Goal: Information Seeking & Learning: Learn about a topic

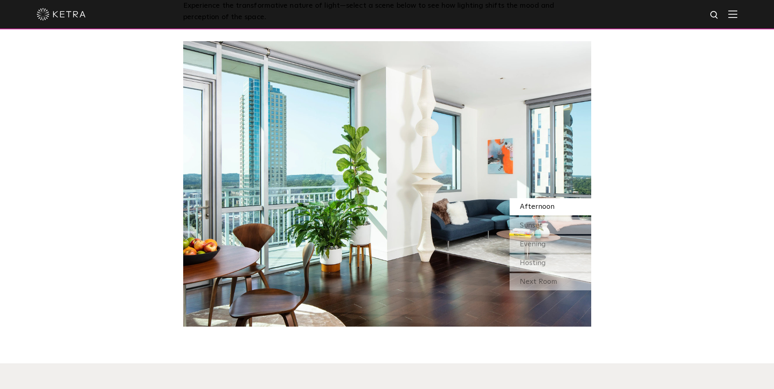
scroll to position [734, 0]
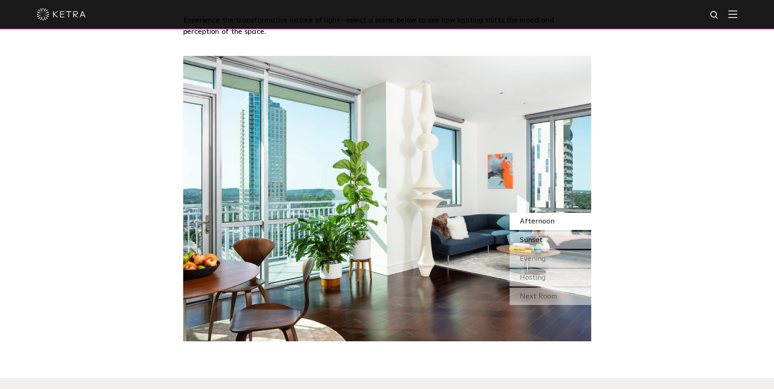
click at [535, 242] on span "Sunset" at bounding box center [531, 240] width 23 height 7
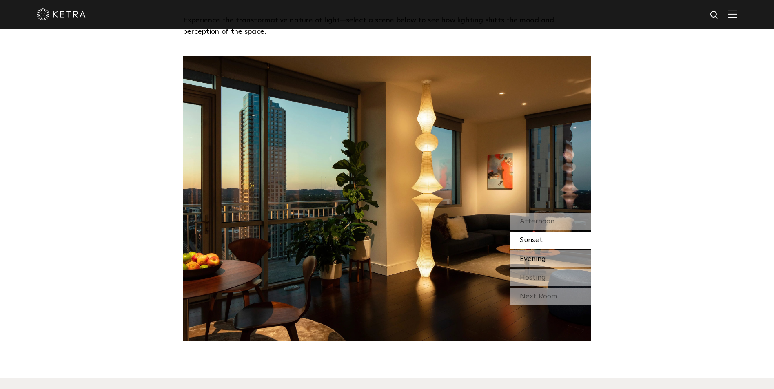
click at [535, 259] on span "Evening" at bounding box center [533, 258] width 26 height 7
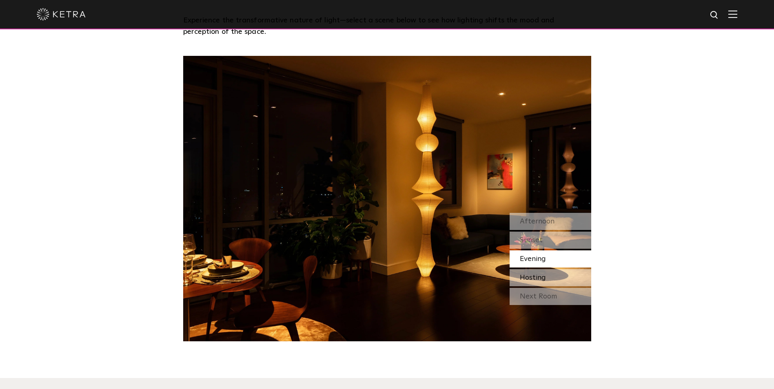
click at [542, 281] on span "Hosting" at bounding box center [533, 277] width 26 height 7
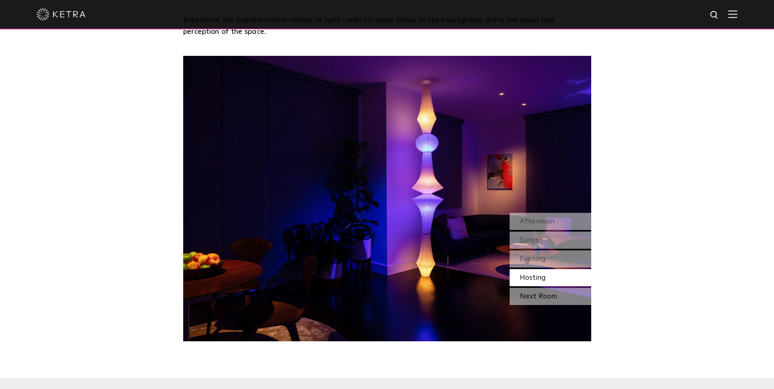
click at [545, 299] on div "Next Room" at bounding box center [550, 296] width 82 height 17
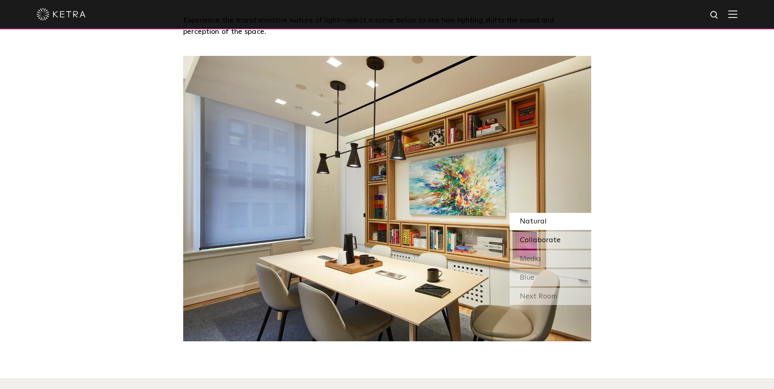
click at [533, 243] on span "Collaborate" at bounding box center [540, 240] width 41 height 7
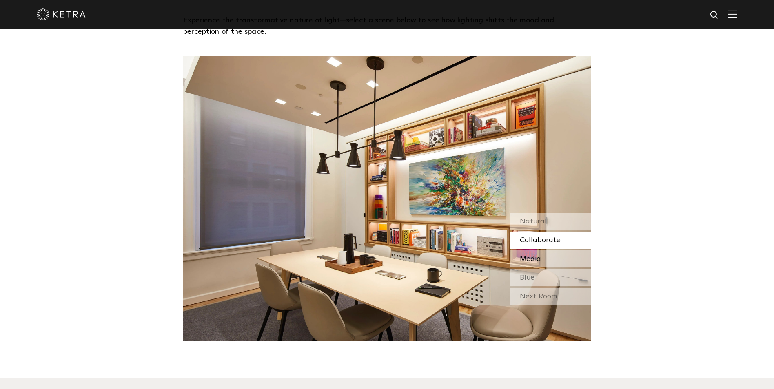
click at [540, 263] on span "Media" at bounding box center [530, 258] width 21 height 7
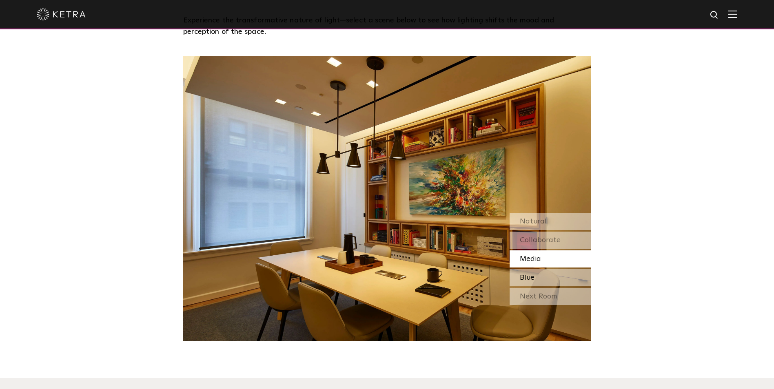
click at [538, 276] on div "Blue" at bounding box center [550, 277] width 82 height 17
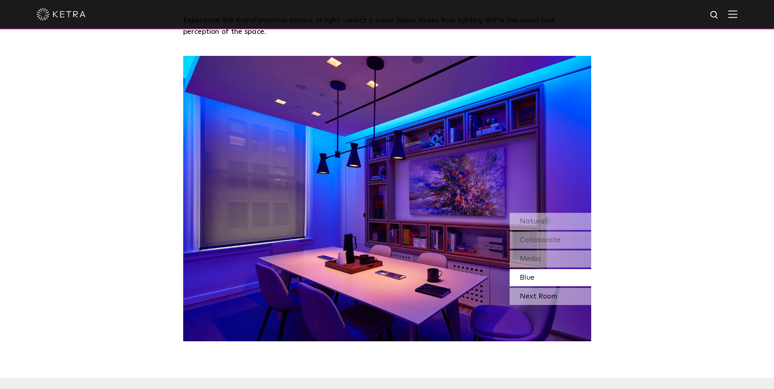
click at [542, 294] on div "Next Room" at bounding box center [550, 296] width 82 height 17
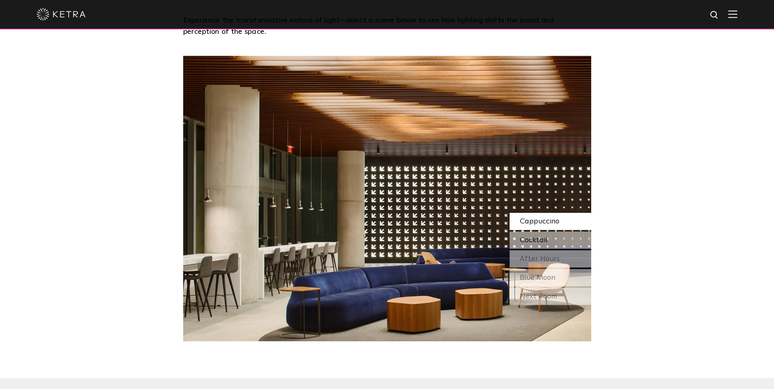
click at [538, 239] on span "Cocktail" at bounding box center [534, 240] width 28 height 7
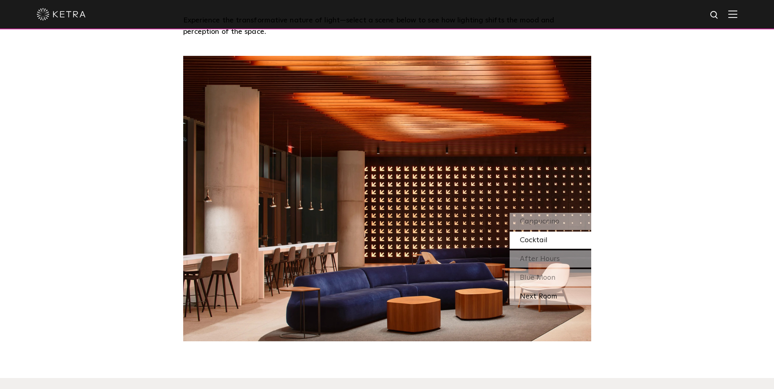
click at [539, 301] on div "Next Room" at bounding box center [550, 296] width 82 height 17
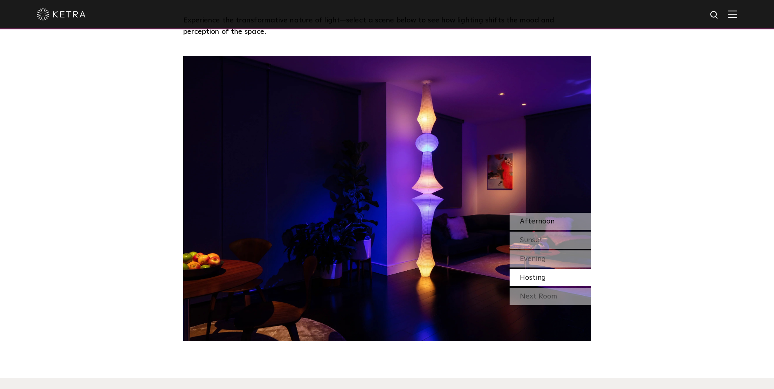
click at [539, 228] on div "Afternoon" at bounding box center [550, 221] width 82 height 17
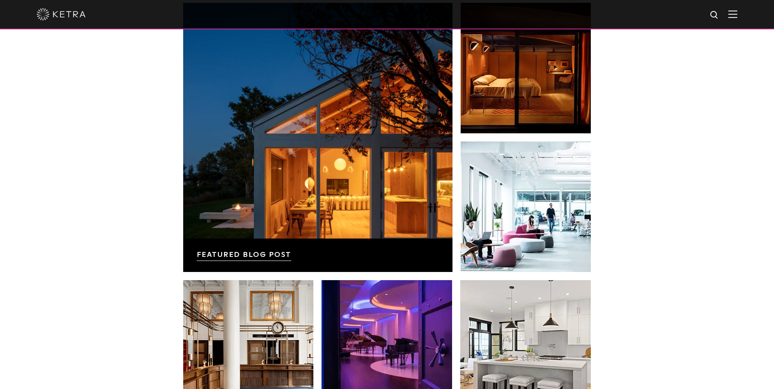
scroll to position [1346, 0]
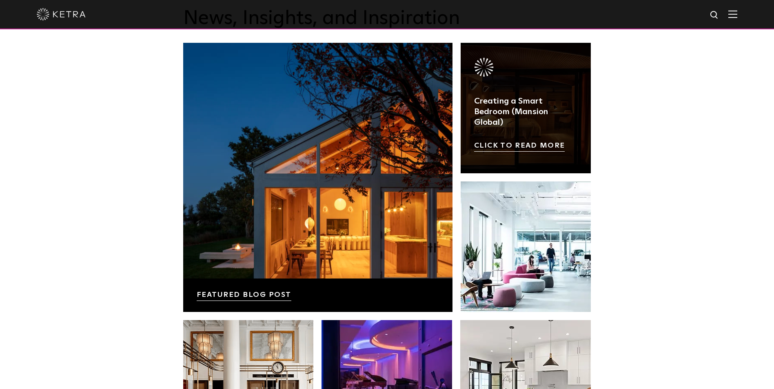
click at [554, 119] on link at bounding box center [525, 108] width 130 height 130
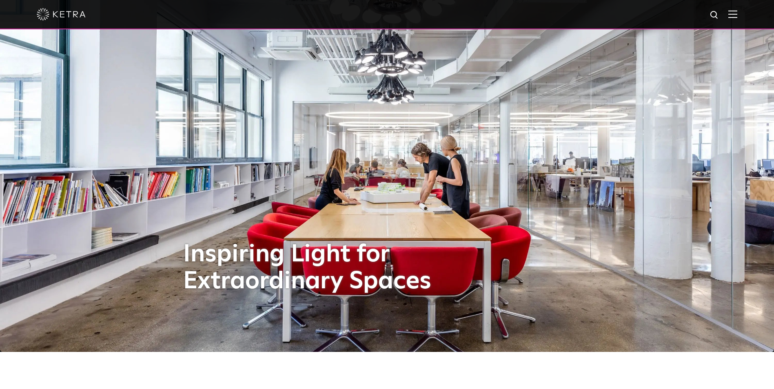
scroll to position [0, 0]
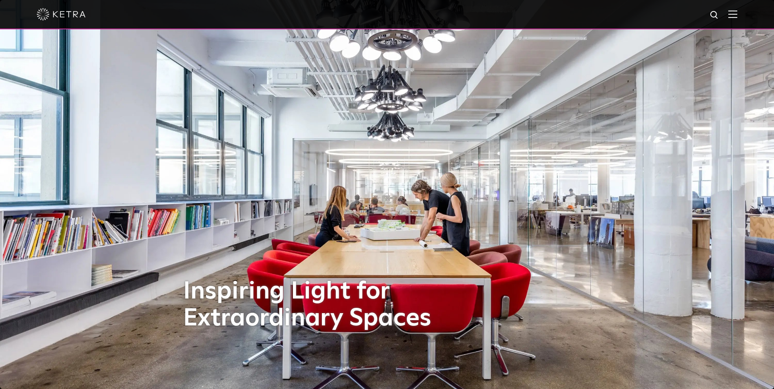
click at [737, 15] on img at bounding box center [732, 14] width 9 height 8
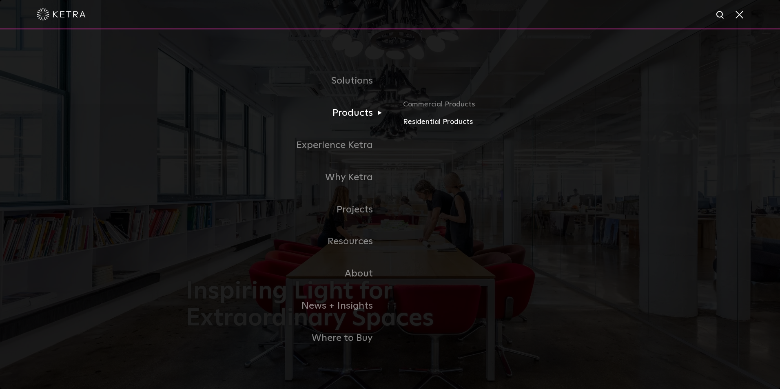
click at [414, 124] on link "Residential Products" at bounding box center [498, 122] width 191 height 12
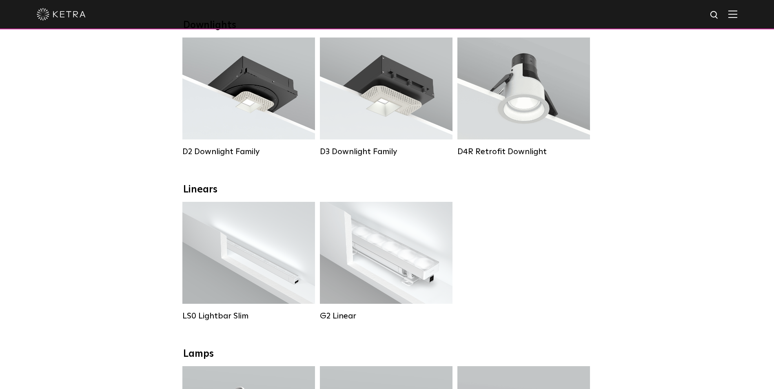
scroll to position [82, 0]
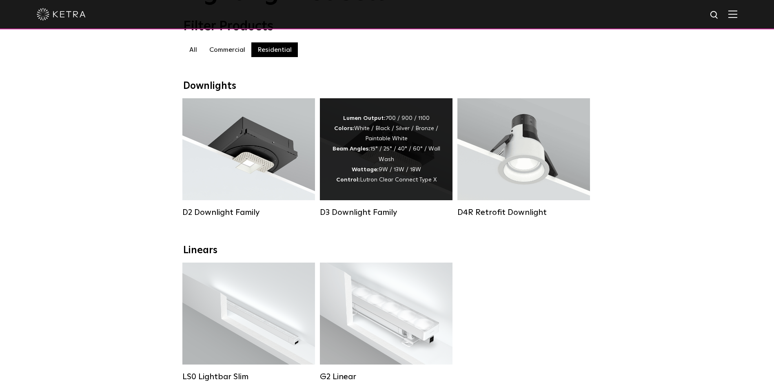
click at [414, 164] on div "Lumen Output: 700 / 900 / 1100 Colors: White / Black / Silver / Bronze / Painta…" at bounding box center [386, 149] width 108 height 72
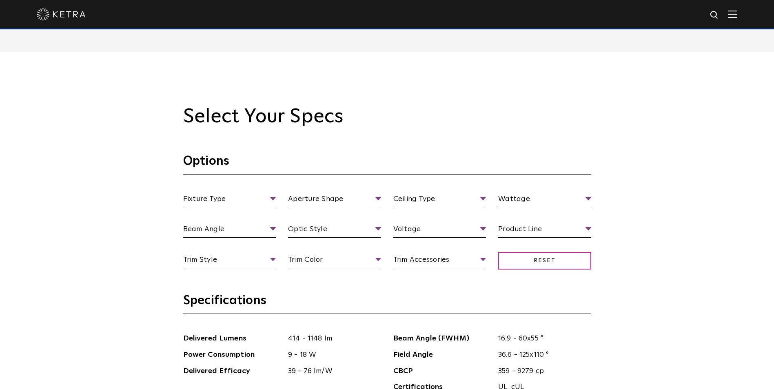
scroll to position [734, 0]
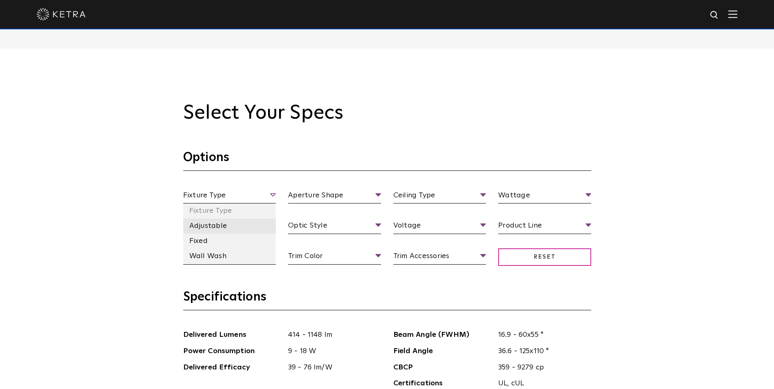
click at [208, 222] on li "Adjustable" at bounding box center [229, 226] width 93 height 15
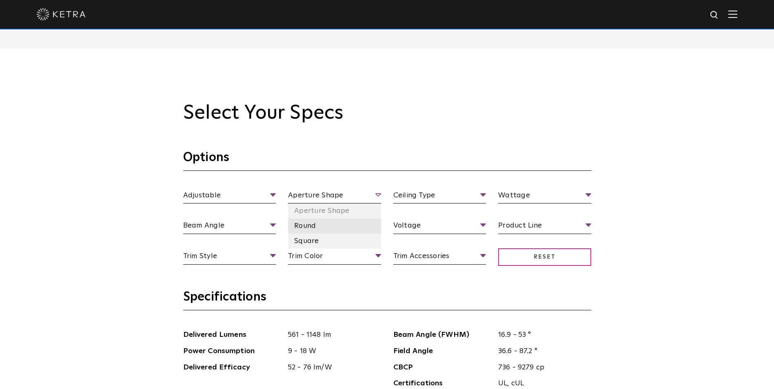
click at [311, 233] on li "Round" at bounding box center [334, 226] width 93 height 15
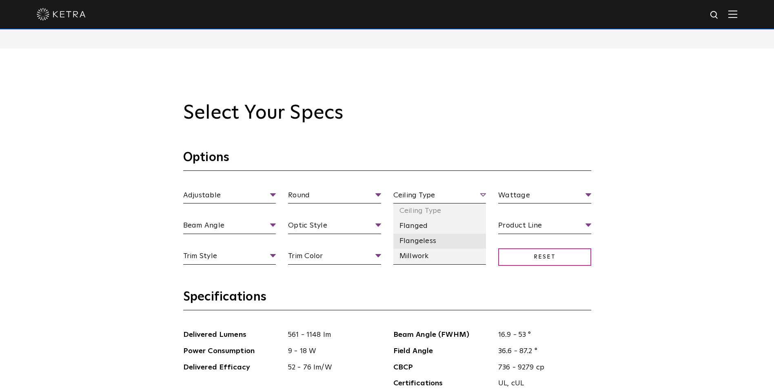
click at [435, 246] on li "Flangeless" at bounding box center [439, 241] width 93 height 15
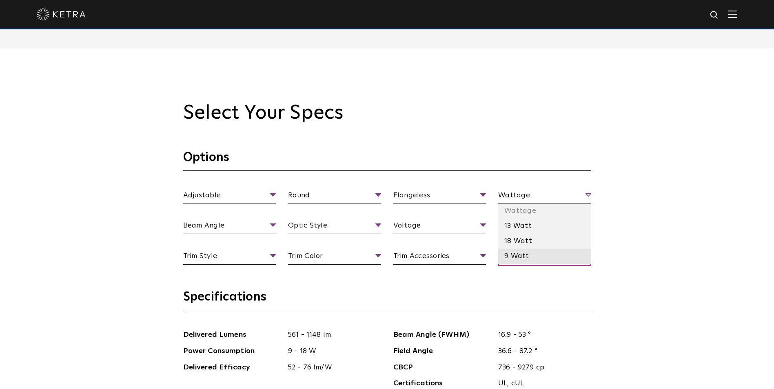
click at [518, 255] on li "9 Watt" at bounding box center [544, 256] width 93 height 15
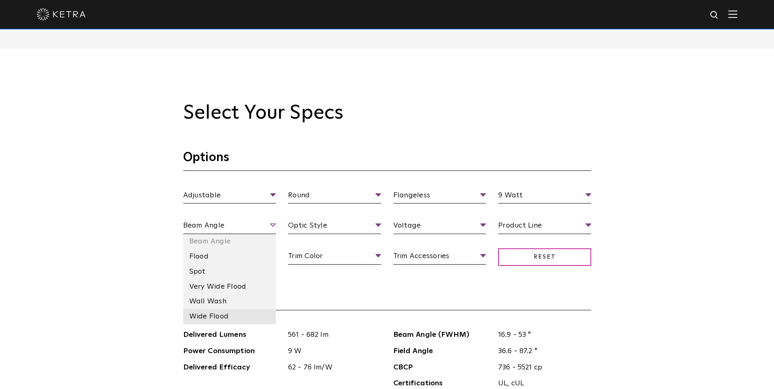
click at [235, 318] on li "Wide Flood" at bounding box center [229, 316] width 93 height 15
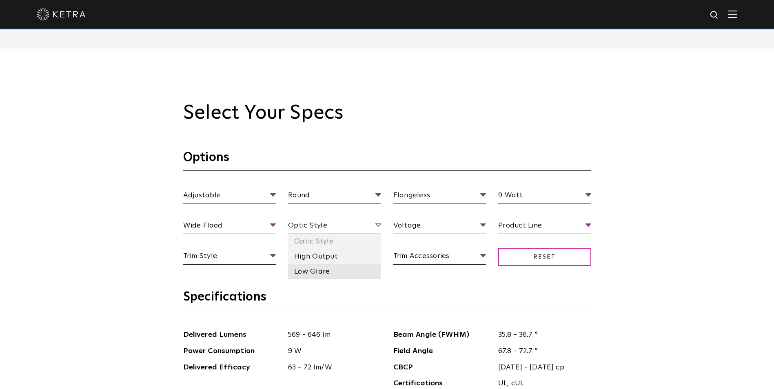
click at [317, 274] on li "Low Glare" at bounding box center [334, 271] width 93 height 15
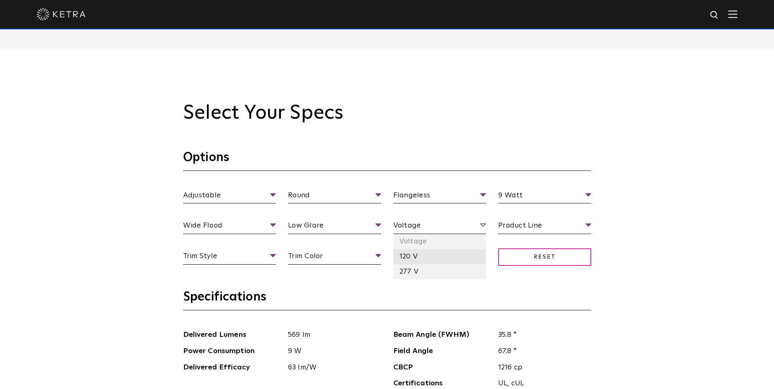
click at [422, 256] on li "120 V" at bounding box center [439, 256] width 93 height 15
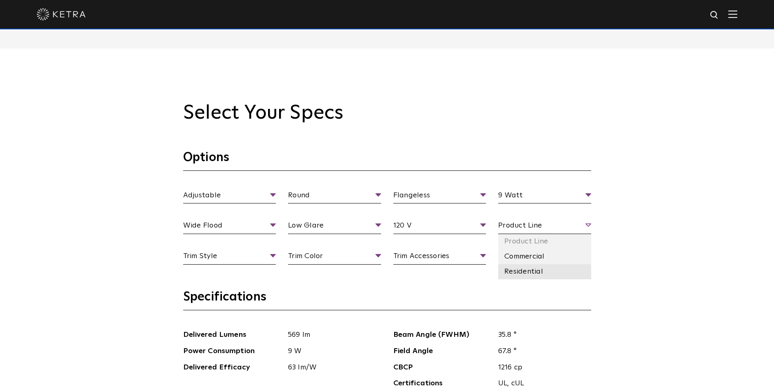
click at [529, 278] on li "Residential" at bounding box center [544, 271] width 93 height 15
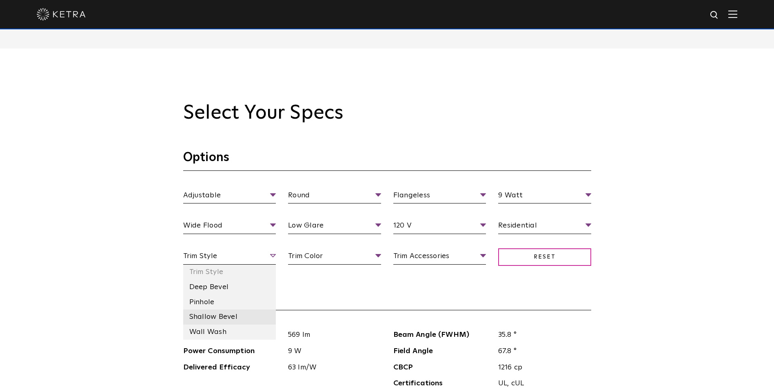
click at [214, 319] on li "Shallow Bevel" at bounding box center [229, 317] width 93 height 15
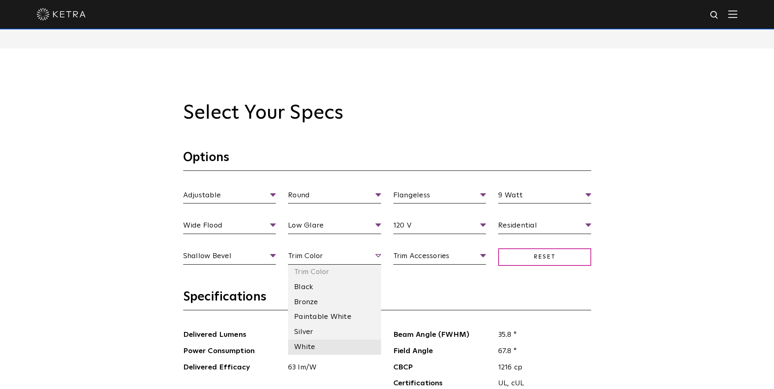
click at [316, 345] on li "White" at bounding box center [334, 347] width 93 height 15
click at [379, 254] on span "White" at bounding box center [334, 257] width 93 height 14
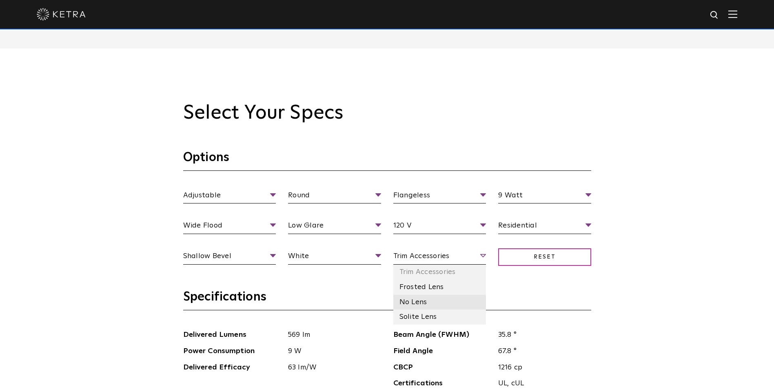
click at [431, 301] on li "No Lens" at bounding box center [439, 302] width 93 height 15
click at [423, 259] on span "No Lens" at bounding box center [439, 257] width 93 height 14
click at [424, 284] on li "Frosted Lens" at bounding box center [439, 287] width 93 height 15
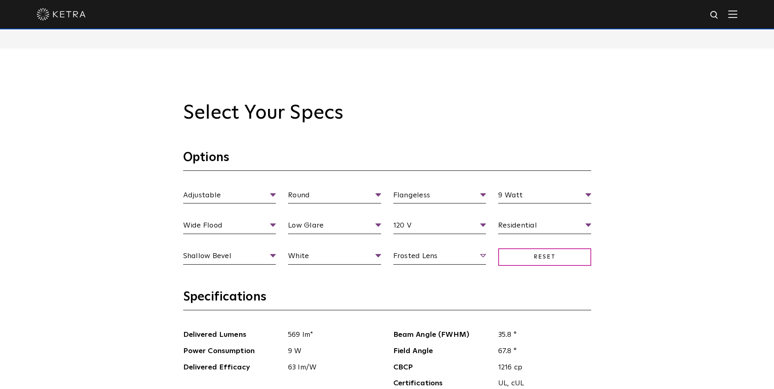
scroll to position [816, 0]
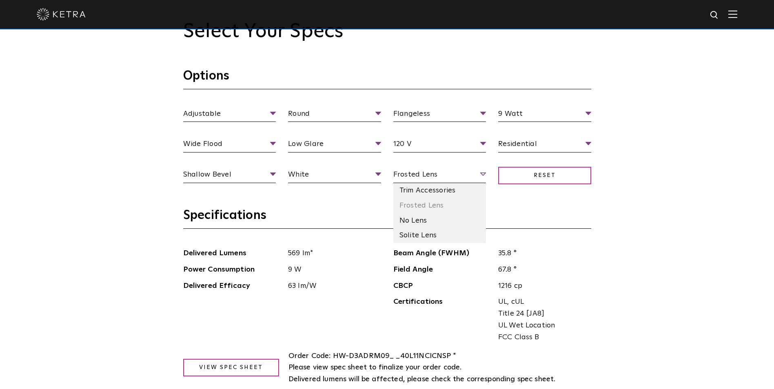
click at [427, 173] on span "Frosted Lens" at bounding box center [439, 176] width 93 height 14
click at [418, 218] on li "No Lens" at bounding box center [439, 220] width 93 height 15
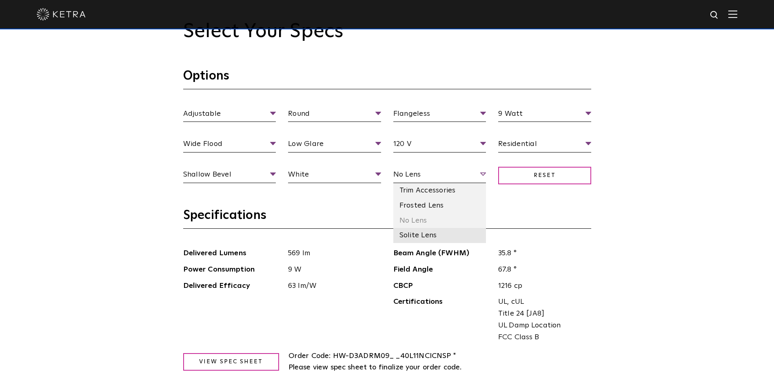
click at [418, 238] on li "Solite Lens" at bounding box center [439, 235] width 93 height 15
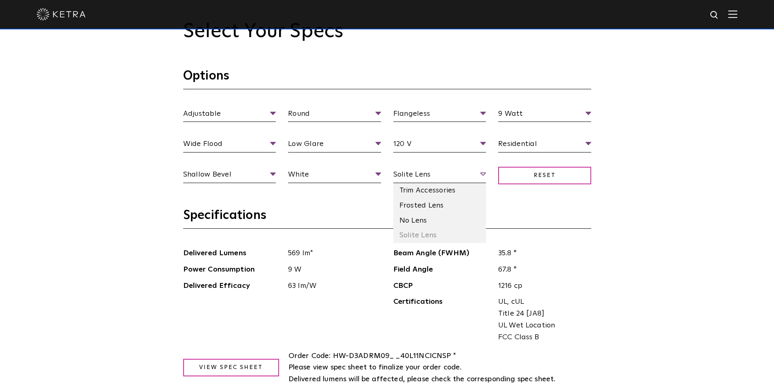
click at [428, 174] on span "Solite Lens" at bounding box center [439, 176] width 93 height 14
click at [422, 217] on li "No Lens" at bounding box center [439, 220] width 93 height 15
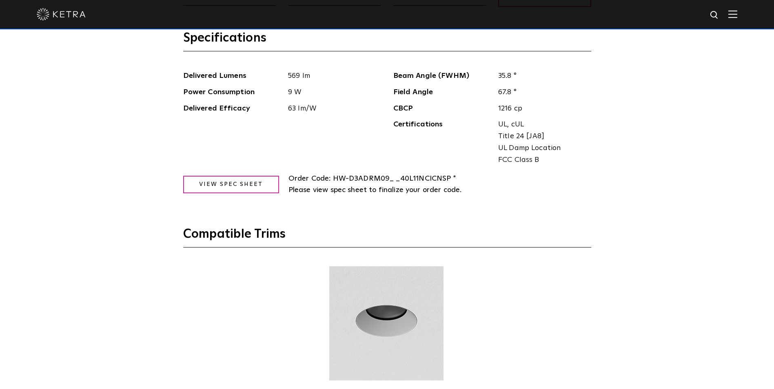
scroll to position [979, 0]
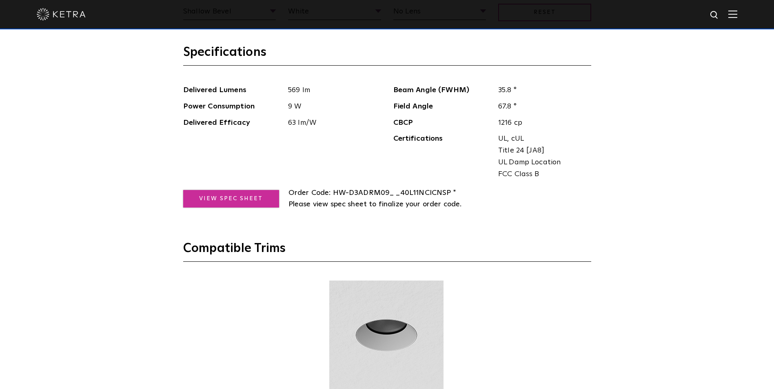
click at [243, 199] on link "View Spec Sheet" at bounding box center [231, 199] width 96 height 18
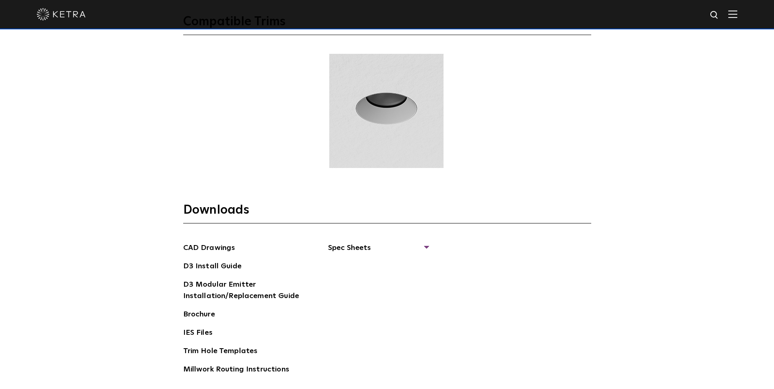
scroll to position [1305, 0]
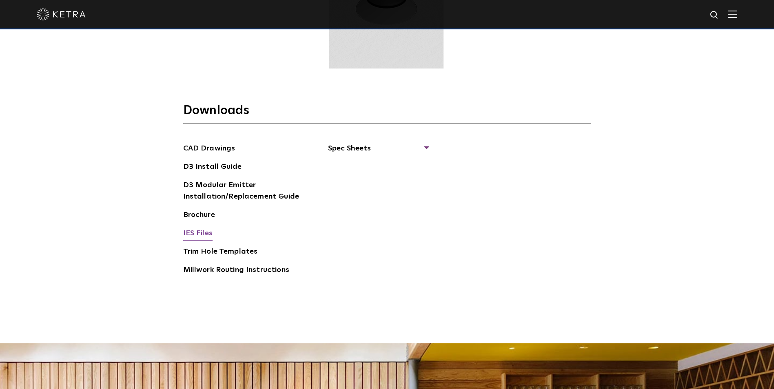
click at [199, 234] on link "IES Files" at bounding box center [197, 234] width 29 height 13
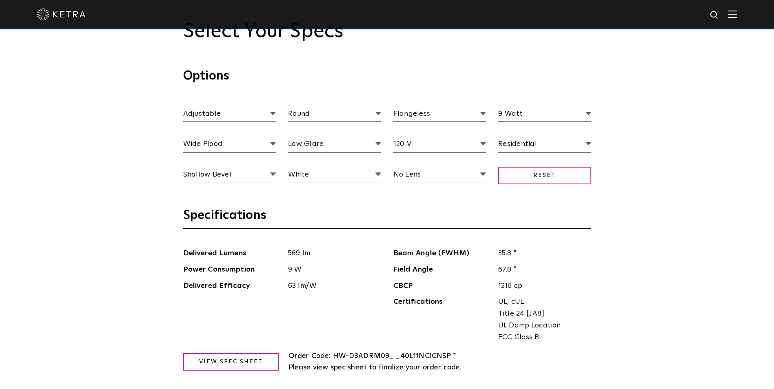
scroll to position [775, 0]
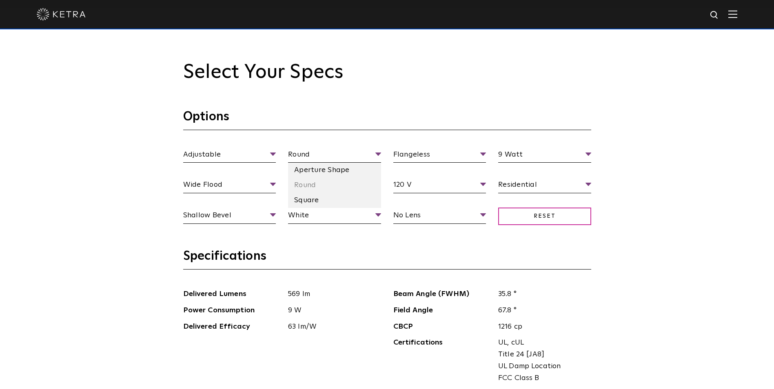
drag, startPoint x: 308, startPoint y: 201, endPoint x: 303, endPoint y: 203, distance: 6.4
click at [308, 201] on li "Square" at bounding box center [334, 200] width 93 height 15
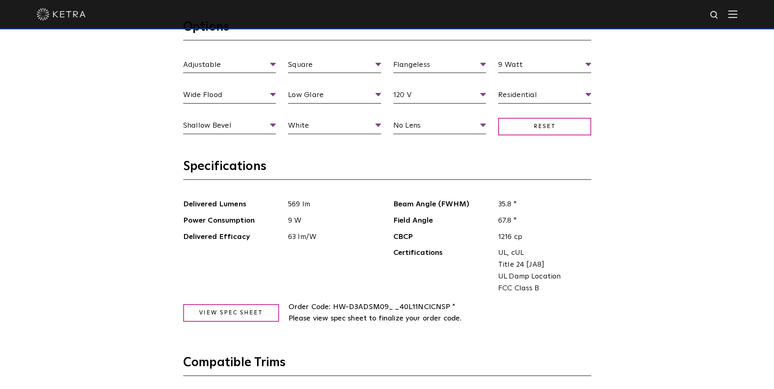
scroll to position [816, 0]
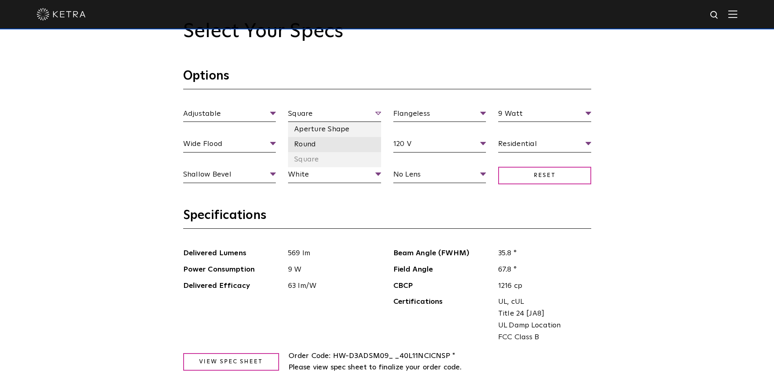
click at [313, 145] on li "Round" at bounding box center [334, 144] width 93 height 15
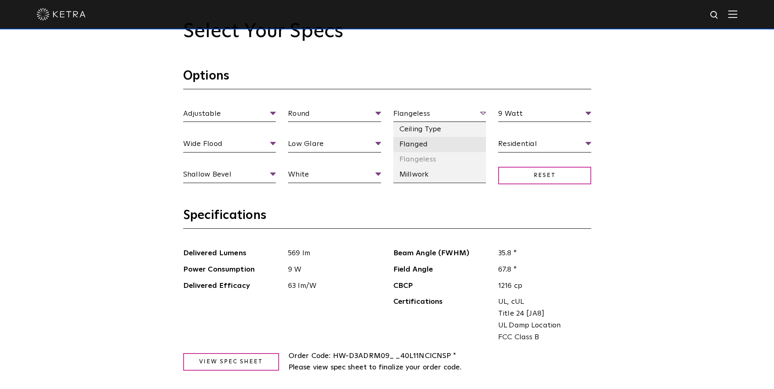
click at [420, 141] on li "Flanged" at bounding box center [439, 144] width 93 height 15
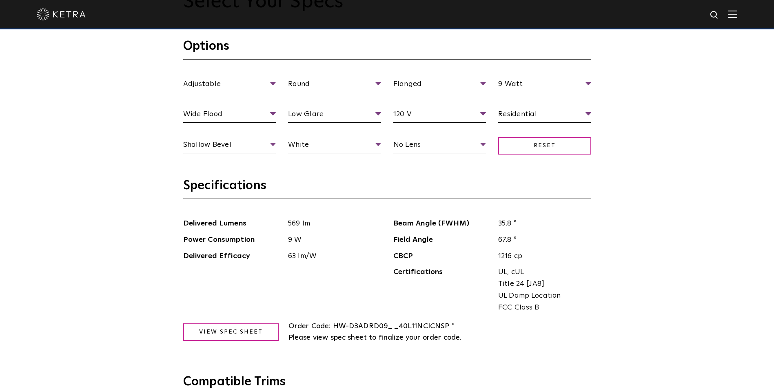
scroll to position [775, 0]
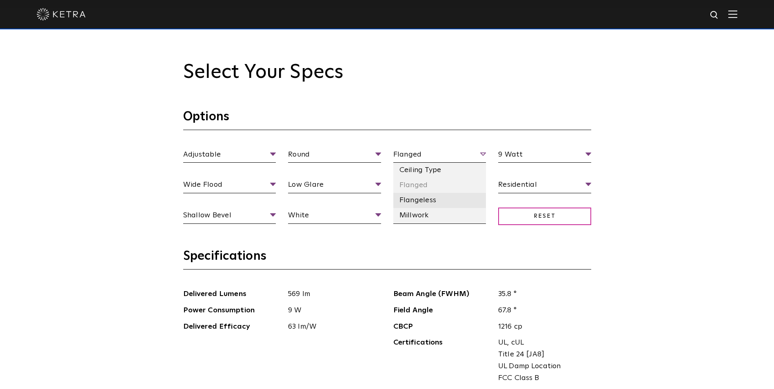
click at [416, 203] on li "Flangeless" at bounding box center [439, 200] width 93 height 15
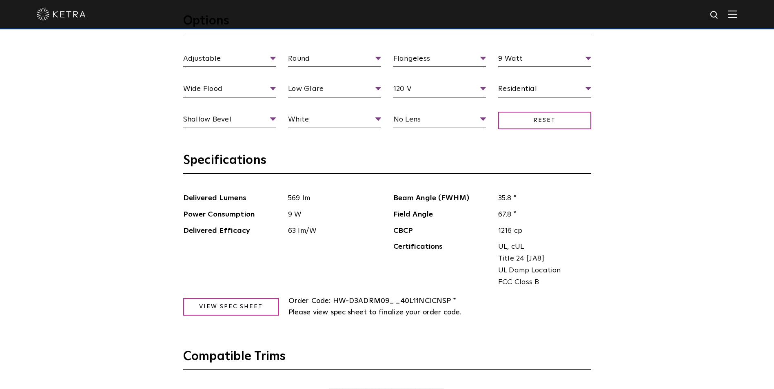
scroll to position [856, 0]
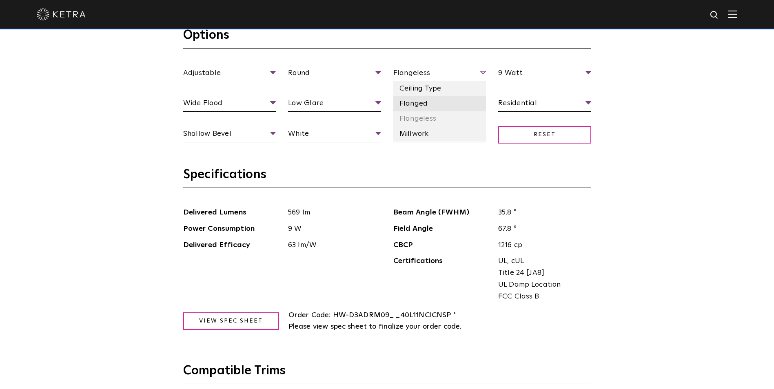
click at [422, 109] on li "Flanged" at bounding box center [439, 103] width 93 height 15
click at [417, 133] on li "Millwork" at bounding box center [439, 133] width 93 height 15
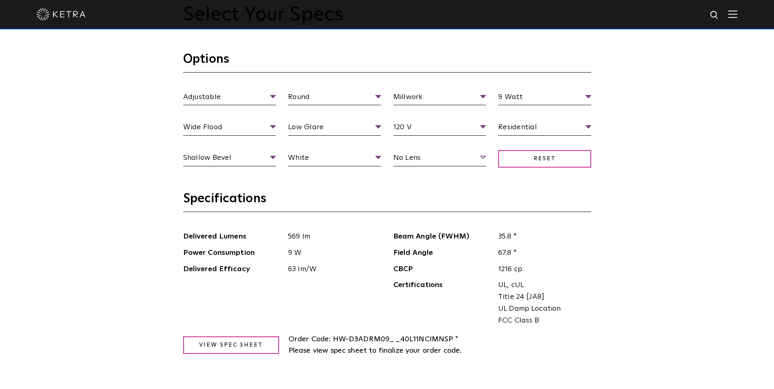
scroll to position [775, 0]
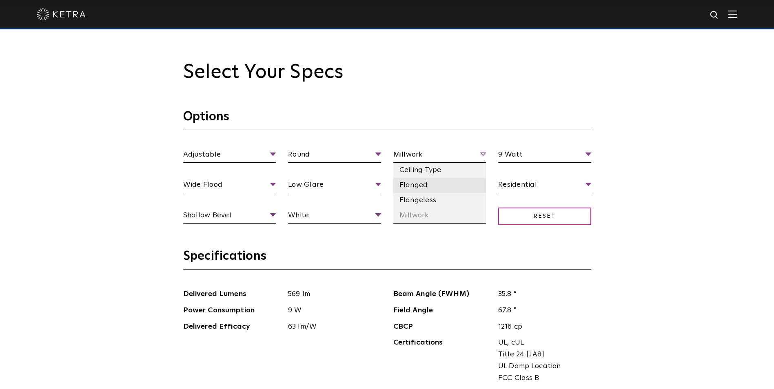
click at [429, 186] on li "Flanged" at bounding box center [439, 185] width 93 height 15
click at [429, 199] on li "Flangeless" at bounding box center [439, 200] width 93 height 15
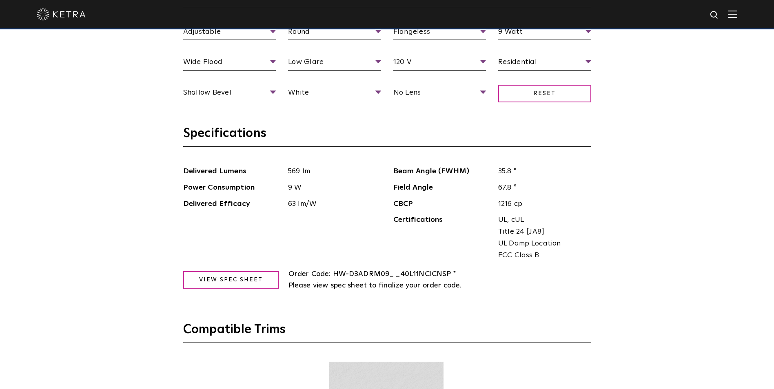
scroll to position [897, 0]
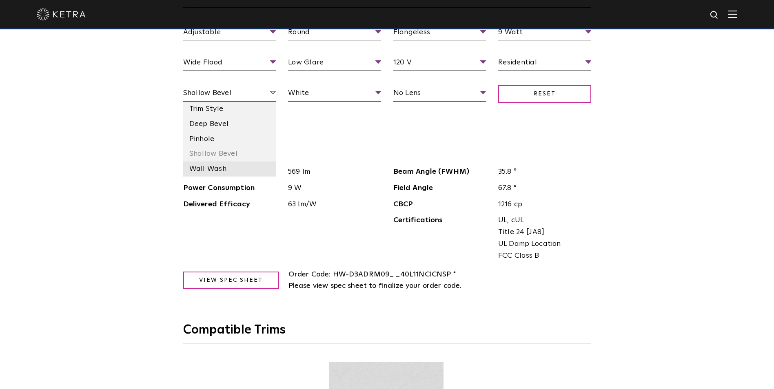
click at [215, 168] on li "Wall Wash" at bounding box center [229, 168] width 93 height 15
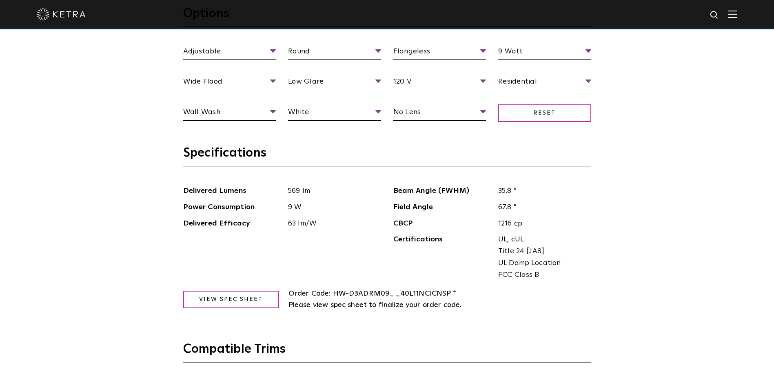
scroll to position [816, 0]
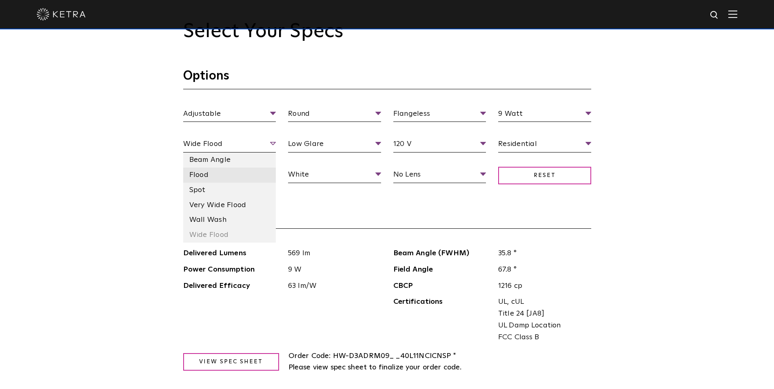
click at [234, 178] on li "Flood" at bounding box center [229, 175] width 93 height 15
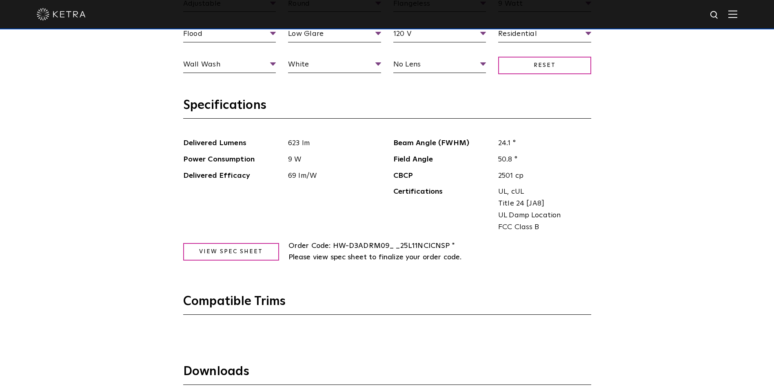
scroll to position [856, 0]
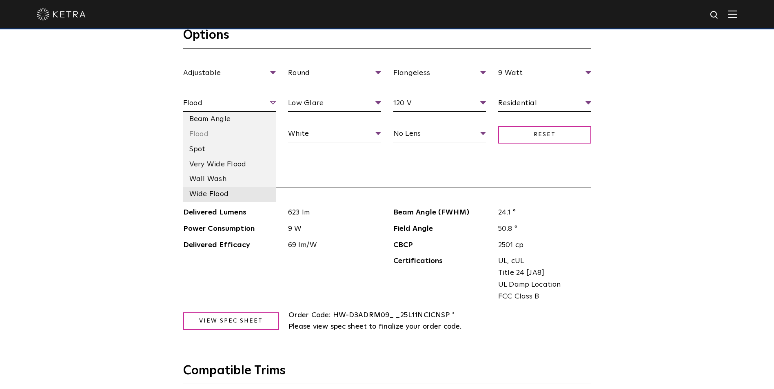
click at [218, 192] on li "Wide Flood" at bounding box center [229, 194] width 93 height 15
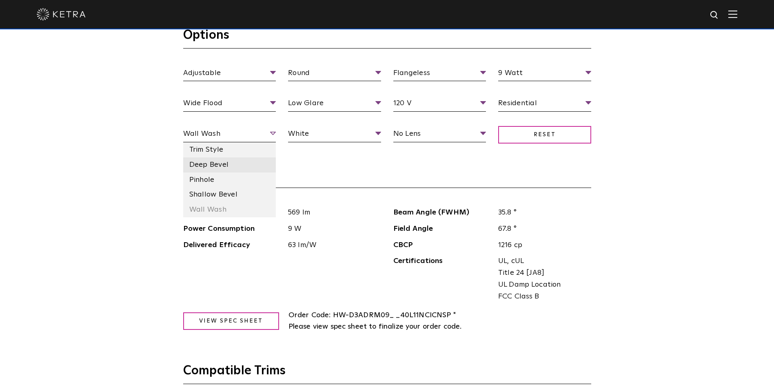
click at [209, 170] on li "Deep Bevel" at bounding box center [229, 164] width 93 height 15
click at [211, 183] on li "Pinhole" at bounding box center [229, 180] width 93 height 15
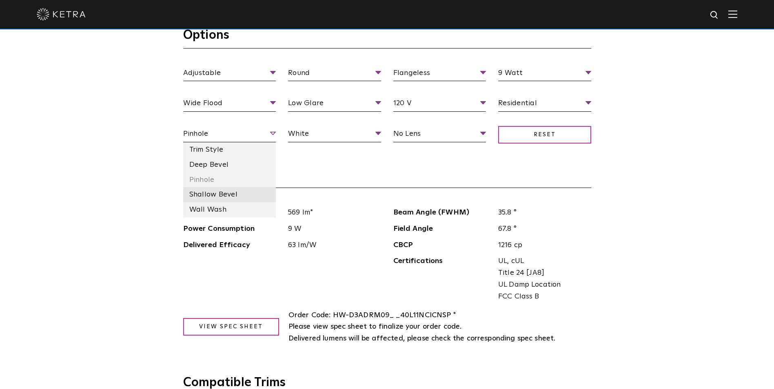
click at [201, 194] on li "Shallow Bevel" at bounding box center [229, 194] width 93 height 15
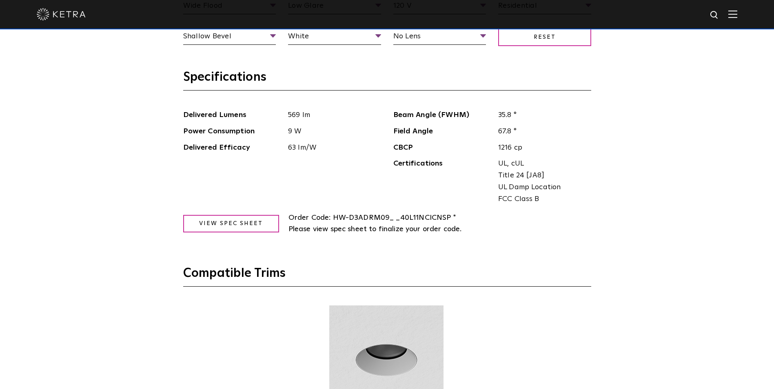
scroll to position [897, 0]
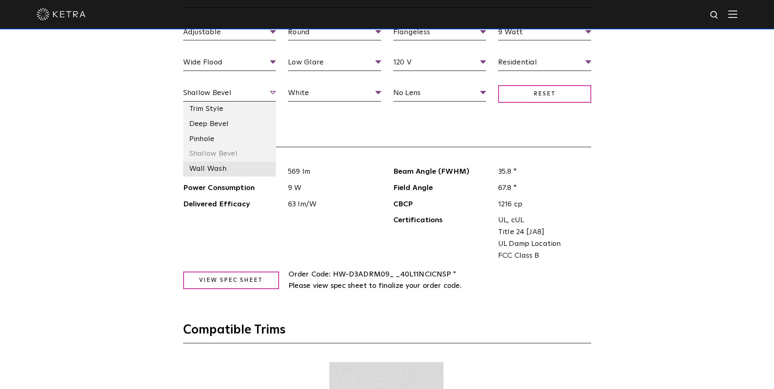
click at [212, 166] on li "Wall Wash" at bounding box center [229, 168] width 93 height 15
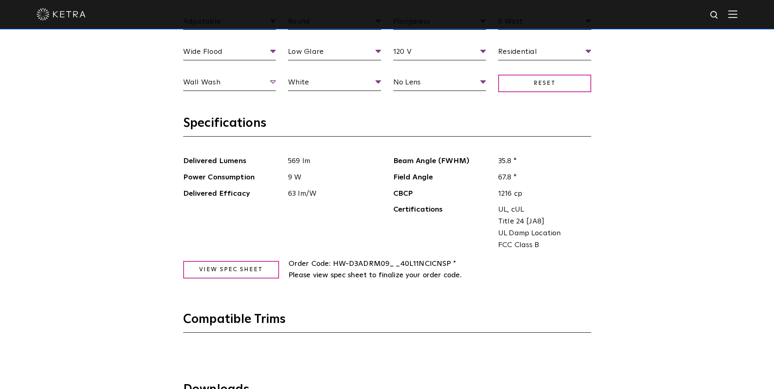
scroll to position [856, 0]
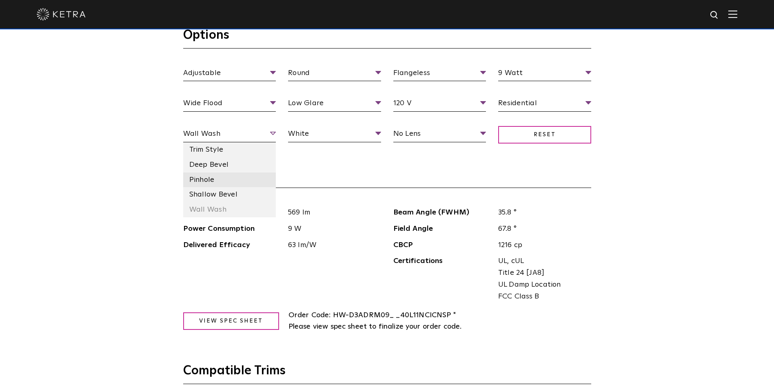
click at [203, 178] on li "Pinhole" at bounding box center [229, 180] width 93 height 15
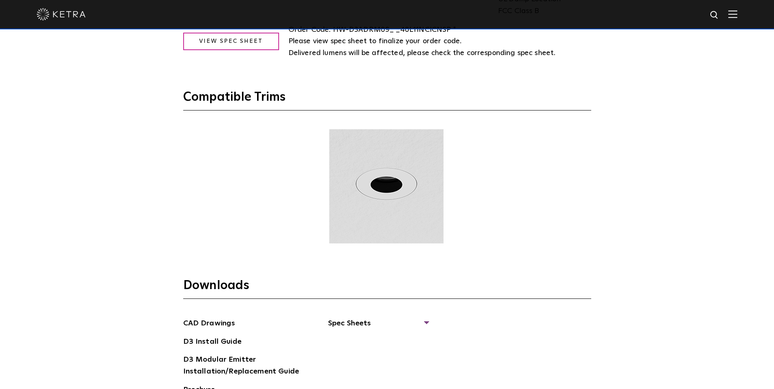
scroll to position [1305, 0]
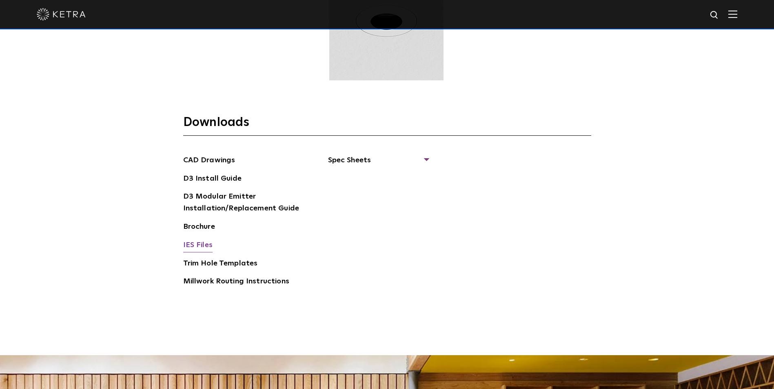
click at [188, 243] on link "IES Files" at bounding box center [197, 245] width 29 height 13
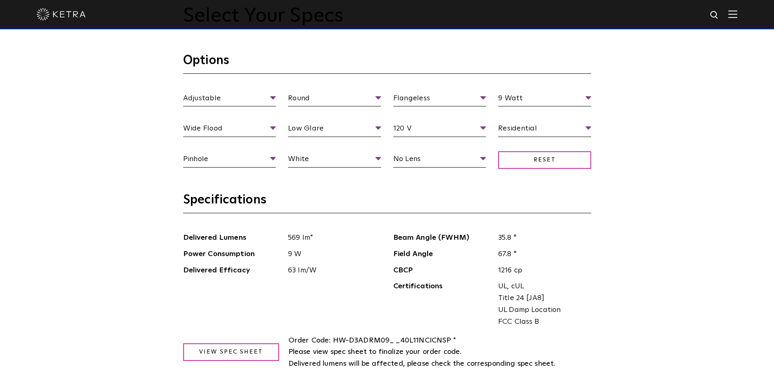
scroll to position [979, 0]
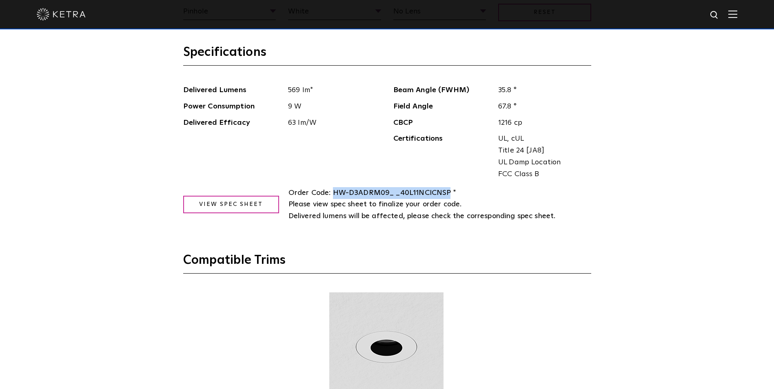
drag, startPoint x: 333, startPoint y: 192, endPoint x: 447, endPoint y: 192, distance: 114.2
click at [447, 192] on span "HW-D3ADRM09_ _40L11NCICNSP * Please view spec sheet to finalize your order code." at bounding box center [374, 198] width 173 height 19
copy span "HW-D3ADRM09_ _40L11NCICNSP"
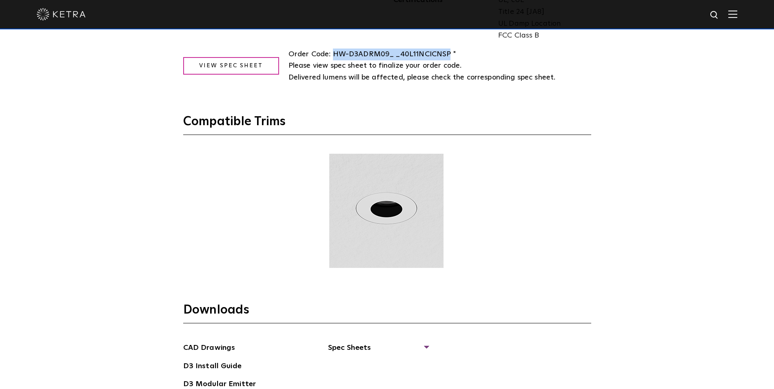
scroll to position [1264, 0]
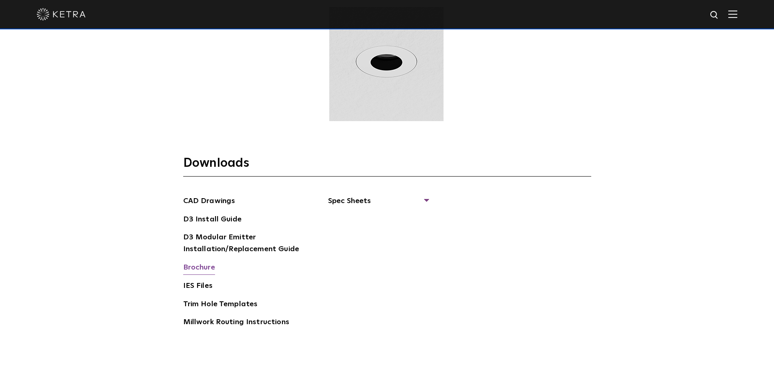
click at [199, 271] on link "Brochure" at bounding box center [199, 268] width 32 height 13
click at [218, 304] on link "Trim Hole Templates" at bounding box center [220, 305] width 75 height 13
click at [214, 321] on link "Millwork Routing Instructions" at bounding box center [236, 322] width 106 height 13
click at [372, 199] on span "Spec Sheets" at bounding box center [378, 204] width 100 height 18
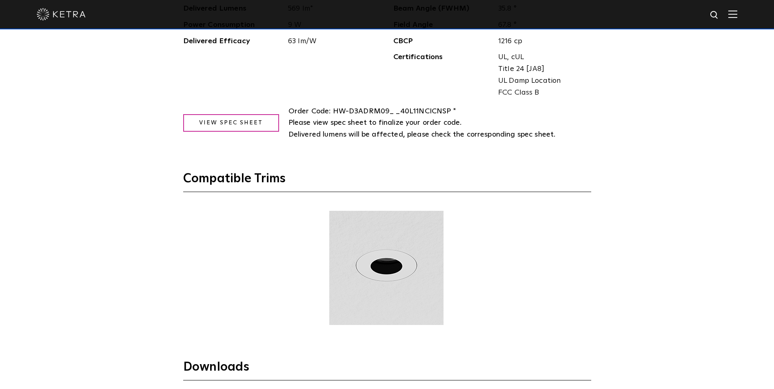
scroll to position [938, 0]
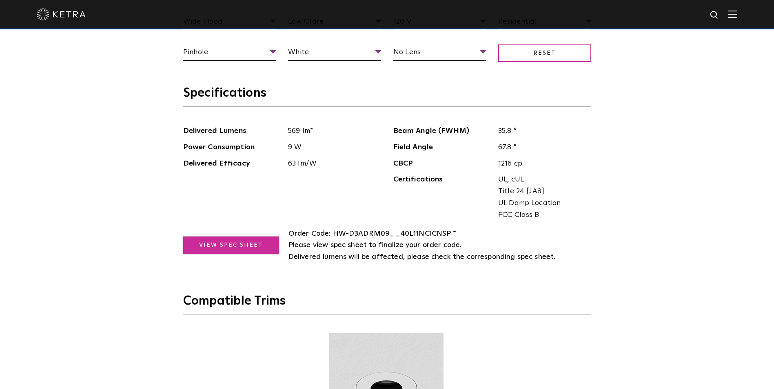
click at [223, 247] on link "View Spec Sheet" at bounding box center [231, 246] width 96 height 18
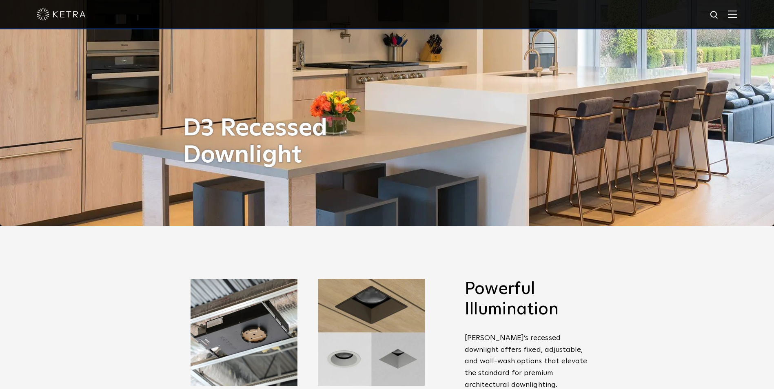
scroll to position [0, 0]
